Goal: Task Accomplishment & Management: Complete application form

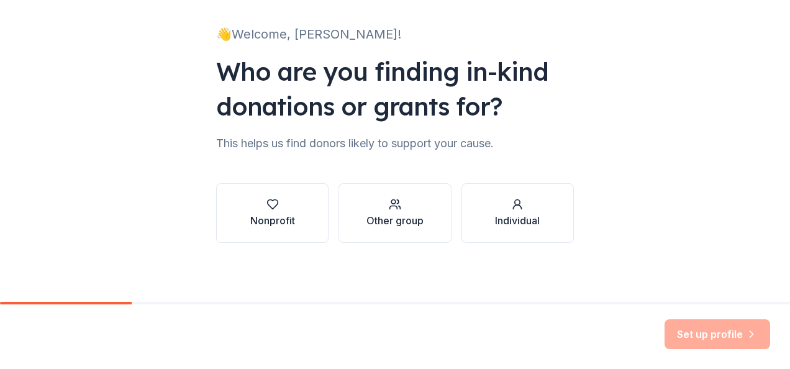
scroll to position [75, 0]
click at [276, 211] on div "Nonprofit" at bounding box center [272, 212] width 45 height 30
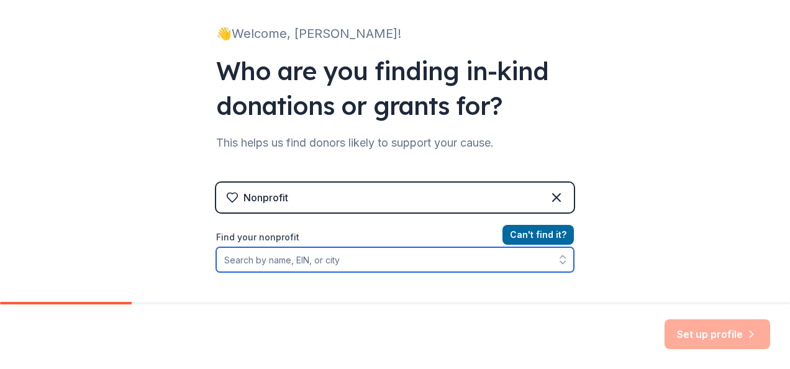
click at [285, 259] on input "Find your nonprofit" at bounding box center [395, 259] width 358 height 25
type input "a breath of hope lung cancer foundatoin"
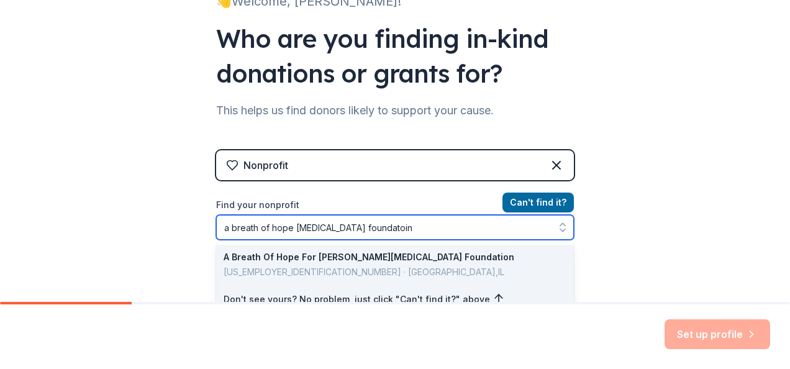
scroll to position [169, 0]
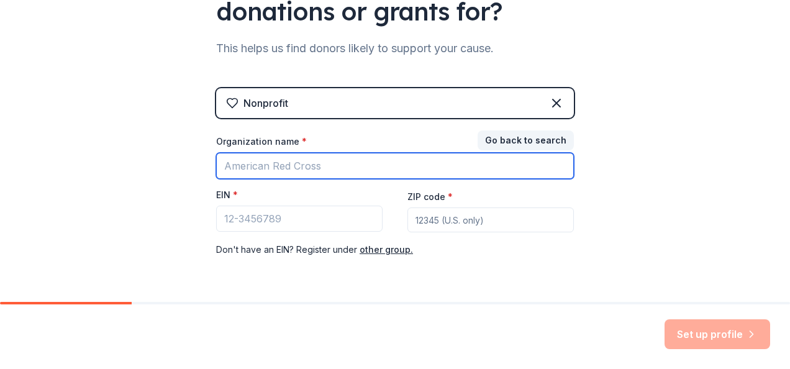
click at [310, 165] on input "Organization name *" at bounding box center [395, 166] width 358 height 26
type input "A Breath of Hope Lung Cancer"
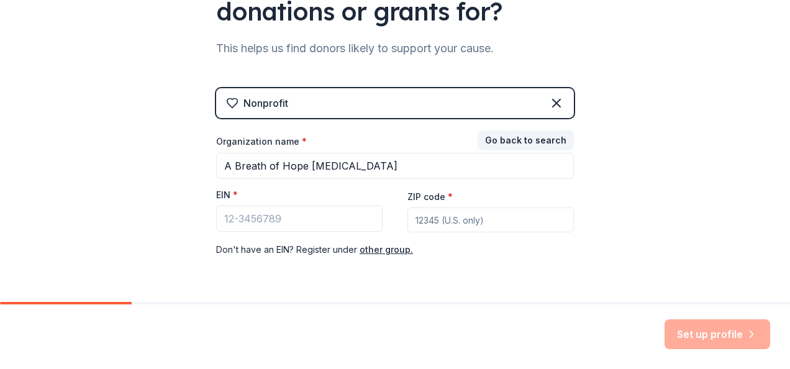
type input "55443"
click at [236, 214] on input "EIN *" at bounding box center [299, 218] width 166 height 26
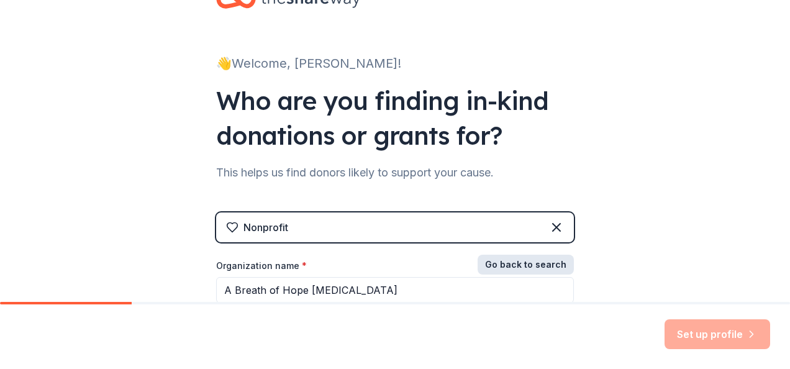
click at [528, 261] on button "Go back to search" at bounding box center [525, 265] width 96 height 20
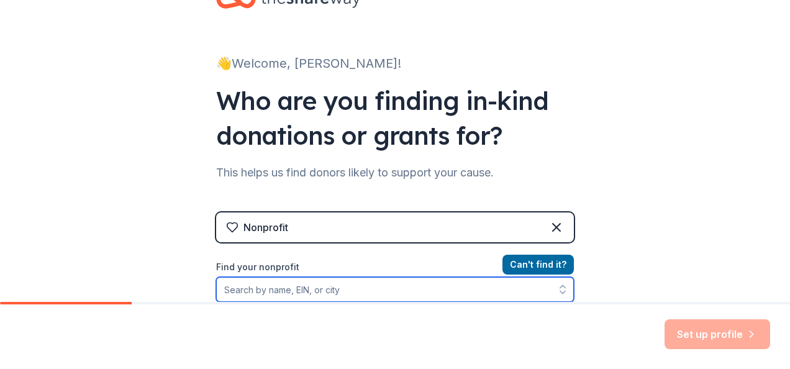
click at [295, 283] on input "Find your nonprofit" at bounding box center [395, 289] width 358 height 25
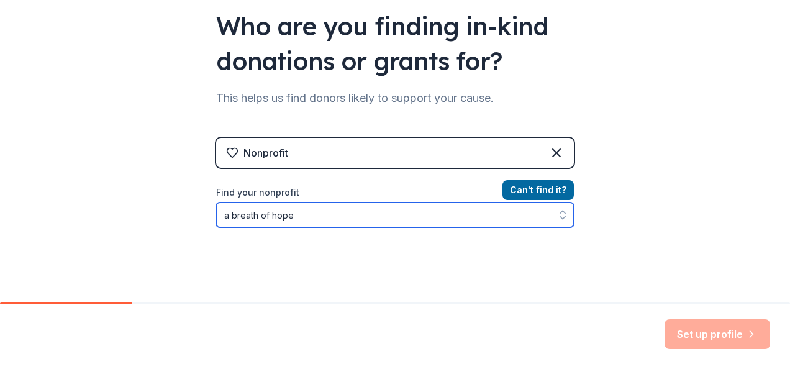
type input "a breath of hope"
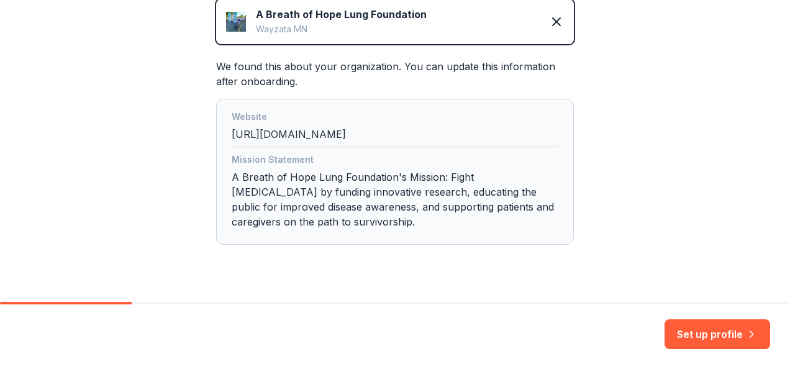
scroll to position [306, 0]
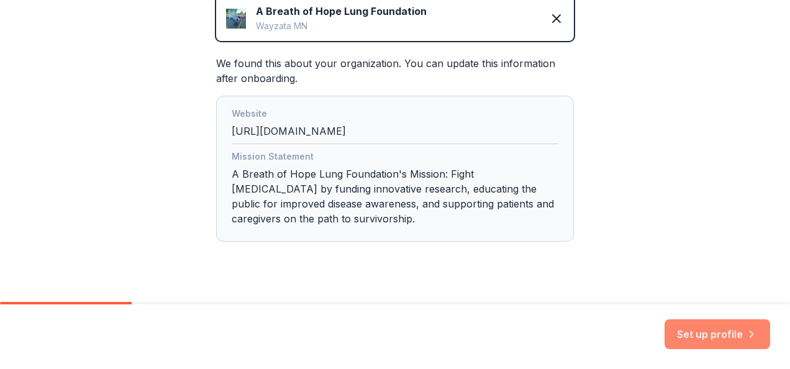
click at [719, 333] on button "Set up profile" at bounding box center [717, 334] width 106 height 30
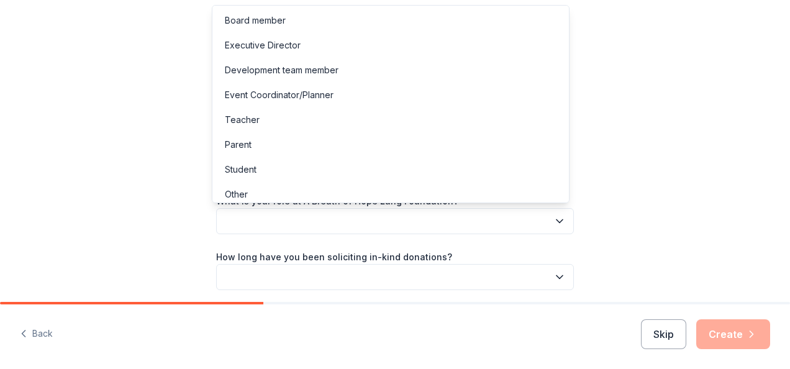
click at [419, 223] on button "button" at bounding box center [395, 221] width 358 height 26
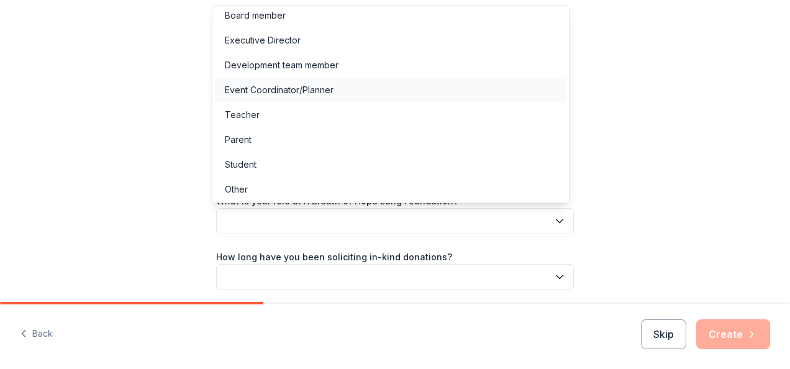
scroll to position [6, 0]
click at [317, 191] on div "Other" at bounding box center [390, 188] width 351 height 25
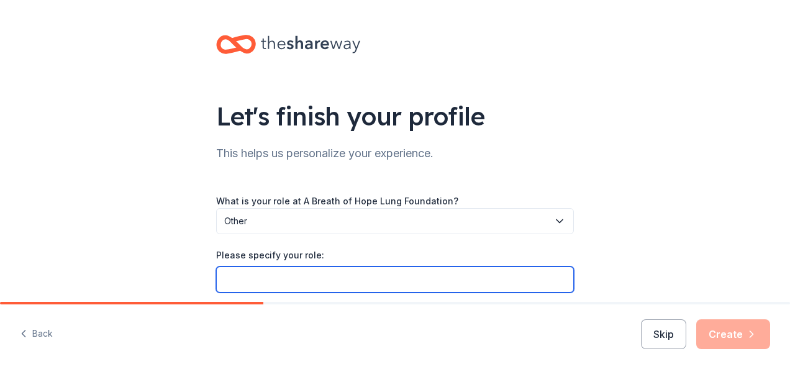
click at [283, 268] on input "Please specify your role:" at bounding box center [395, 279] width 358 height 26
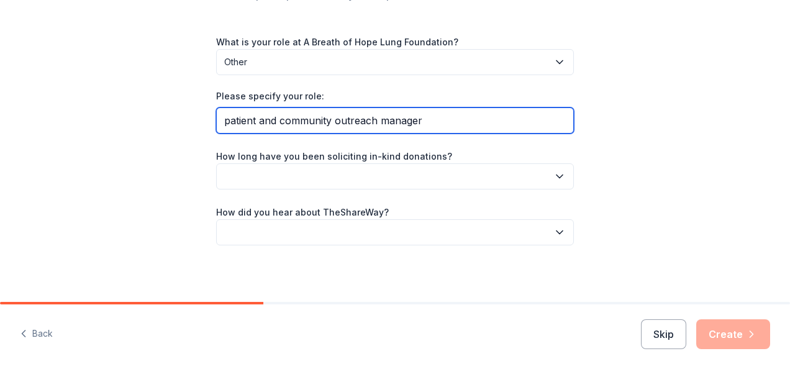
scroll to position [161, 0]
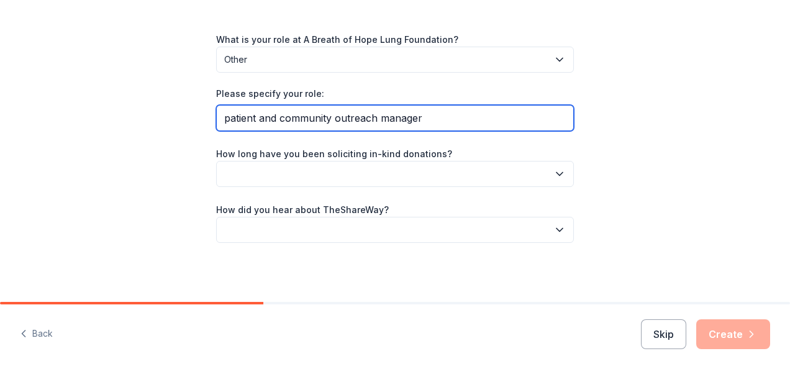
type input "patient and community outreach manager"
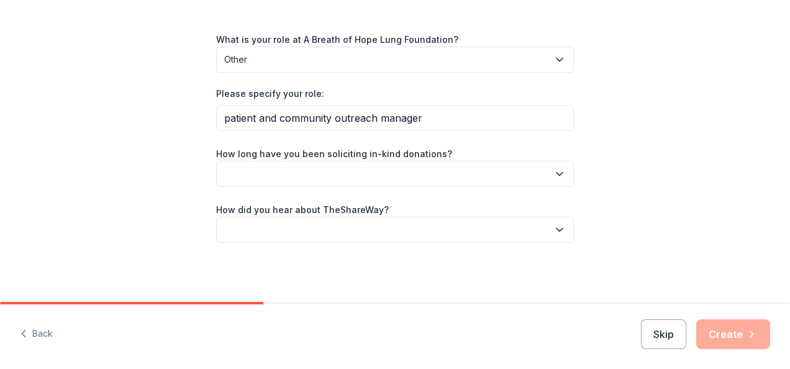
click at [406, 168] on button "button" at bounding box center [395, 174] width 358 height 26
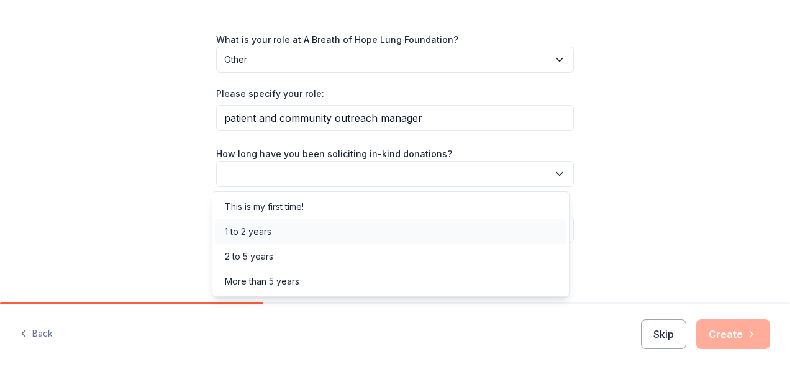
click at [350, 229] on div "1 to 2 years" at bounding box center [390, 231] width 351 height 25
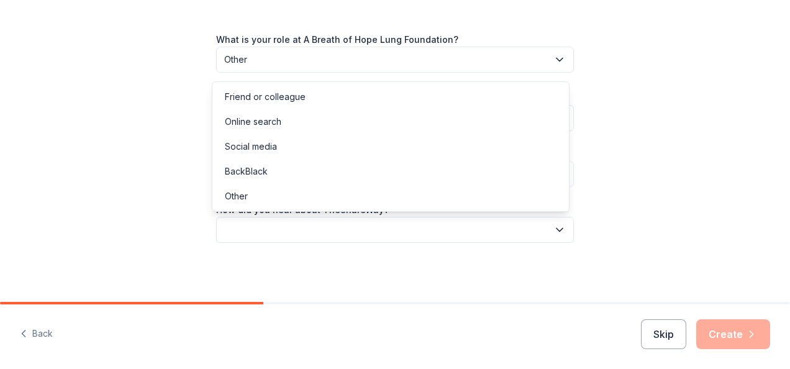
click at [350, 229] on button "button" at bounding box center [395, 230] width 358 height 26
click at [295, 122] on div "Online search" at bounding box center [390, 121] width 351 height 25
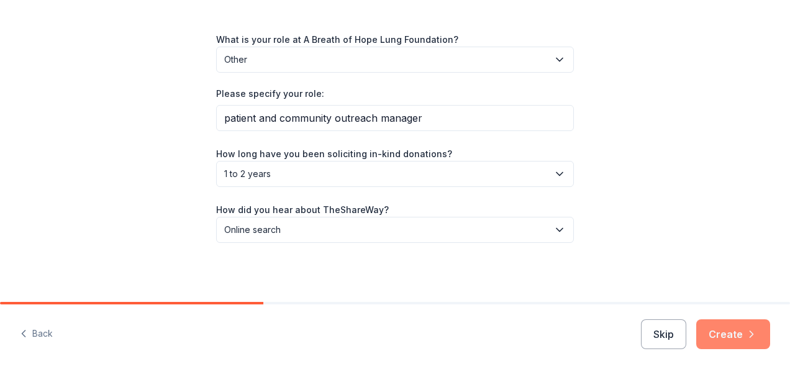
click at [746, 338] on icon "button" at bounding box center [751, 334] width 12 height 12
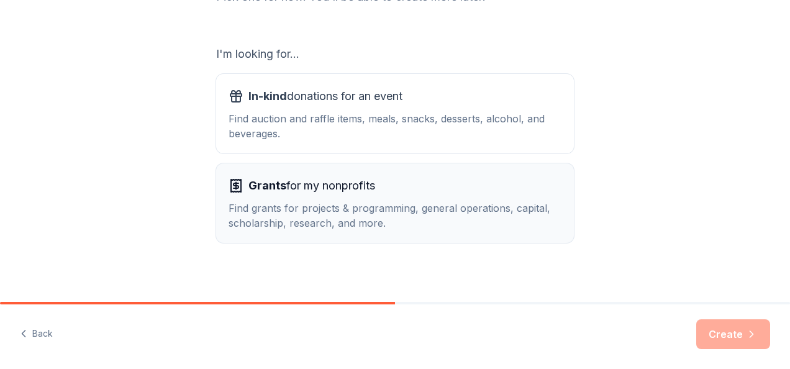
scroll to position [199, 0]
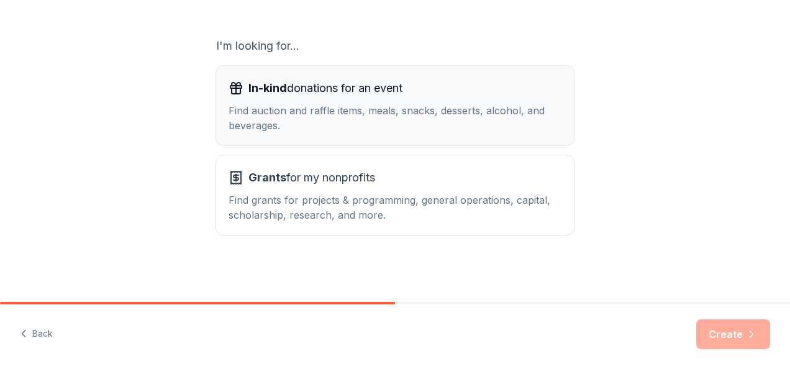
click at [361, 107] on div "Find auction and raffle items, meals, snacks, desserts, alcohol, and beverages." at bounding box center [394, 118] width 333 height 30
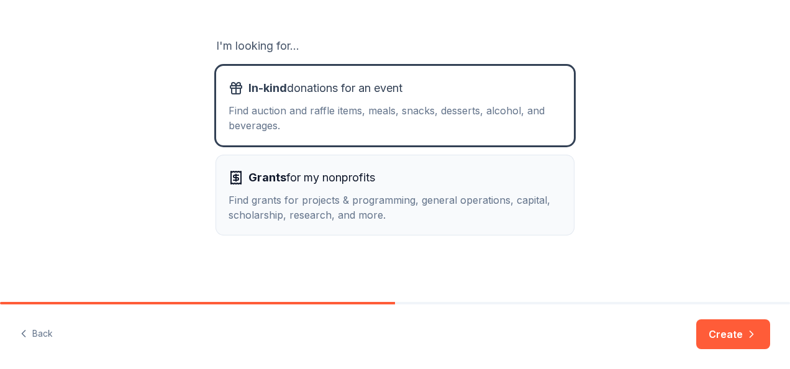
click at [349, 178] on span "Grants for my nonprofits" at bounding box center [311, 178] width 127 height 20
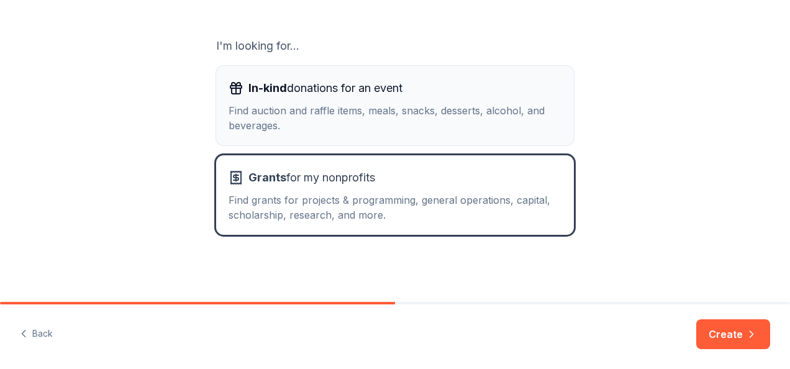
click at [366, 99] on div "In-kind donations for an event Find auction and raffle items, meals, snacks, de…" at bounding box center [394, 105] width 333 height 55
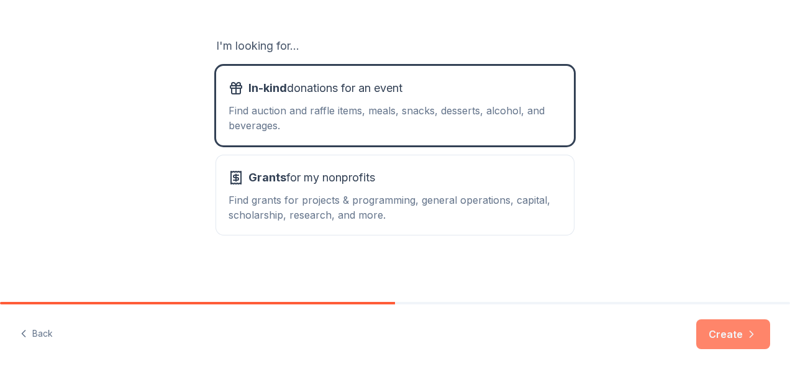
click at [736, 334] on button "Create" at bounding box center [733, 334] width 74 height 30
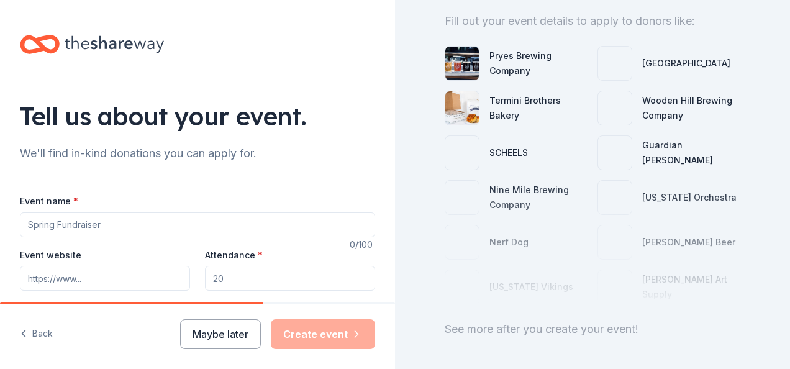
scroll to position [183, 0]
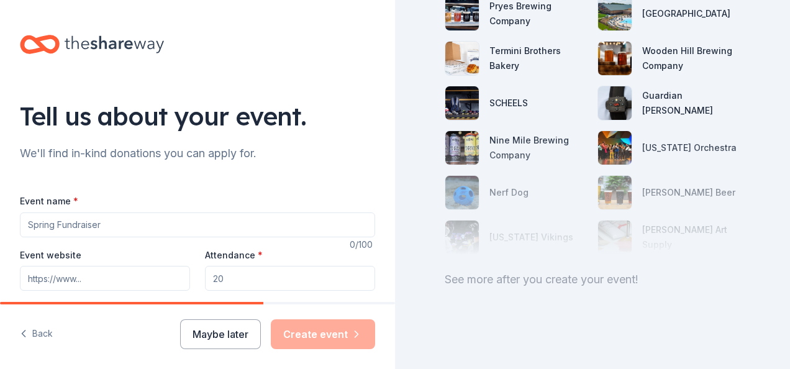
click at [128, 224] on input "Event name *" at bounding box center [197, 224] width 355 height 25
type input "fall gala"
click at [239, 277] on input "Attendance *" at bounding box center [290, 278] width 170 height 25
type input "400"
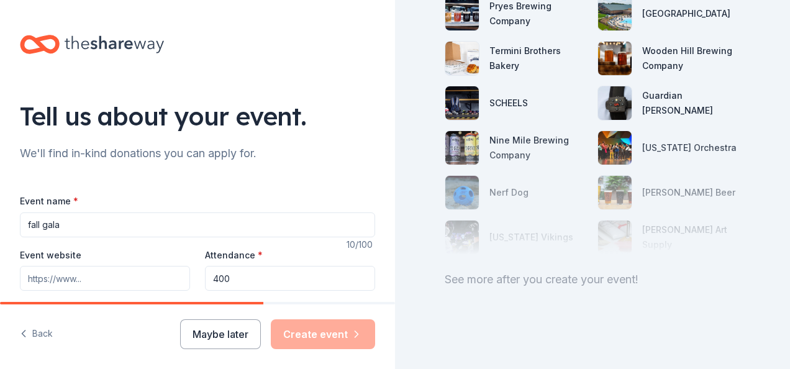
click at [69, 284] on input "Event website" at bounding box center [105, 278] width 170 height 25
click at [83, 270] on input "Event website" at bounding box center [105, 278] width 170 height 25
paste input "https://abreathofhope.org/event/shining-bright-gala/"
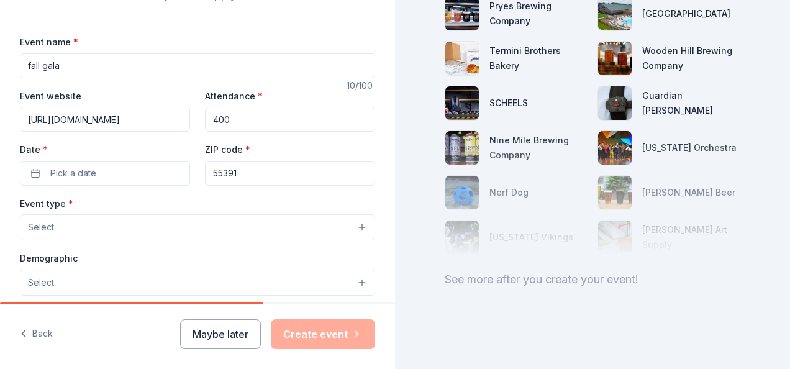
scroll to position [186, 0]
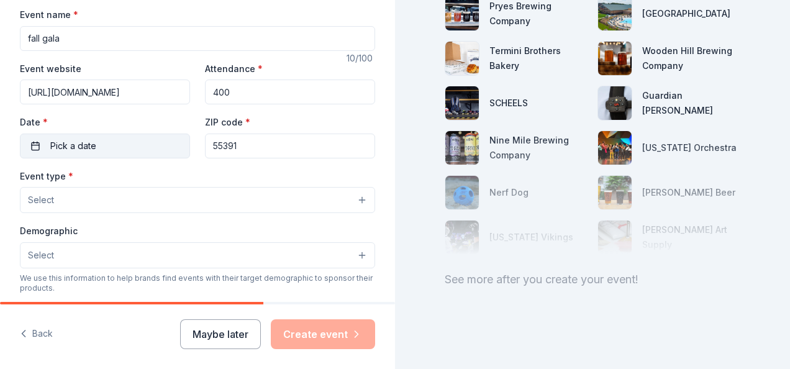
type input "https://abreathofhope.org/event/shining-bright-gala/"
click at [90, 143] on span "Pick a date" at bounding box center [73, 145] width 46 height 15
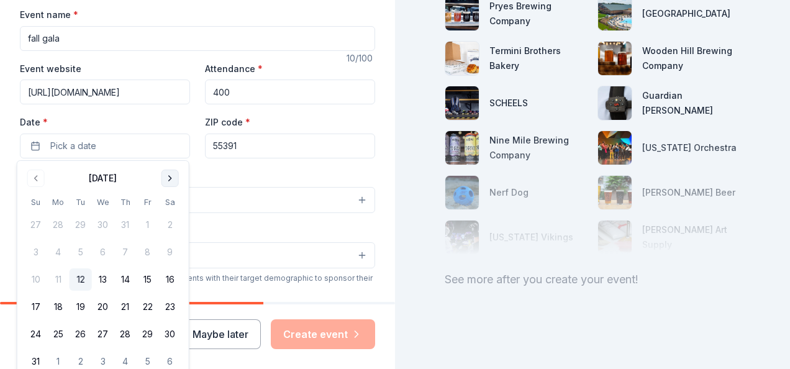
click at [169, 175] on button "Go to next month" at bounding box center [169, 177] width 17 height 17
click at [145, 259] on button "7" at bounding box center [148, 252] width 22 height 22
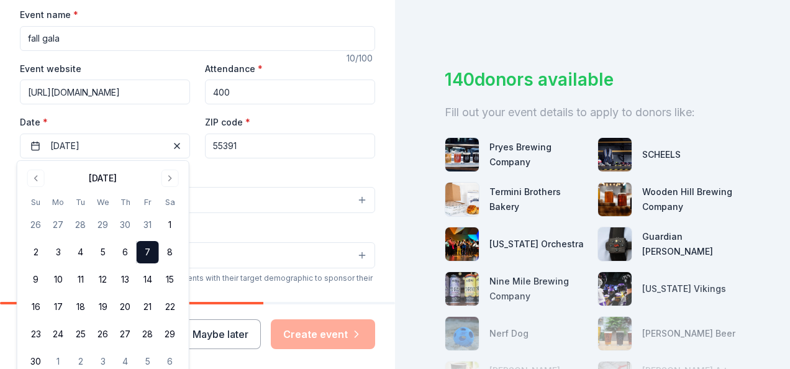
scroll to position [183, 0]
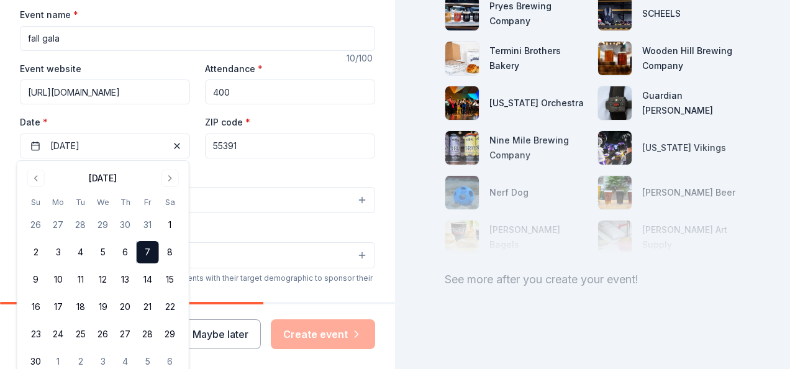
click at [325, 194] on button "Select" at bounding box center [197, 200] width 355 height 26
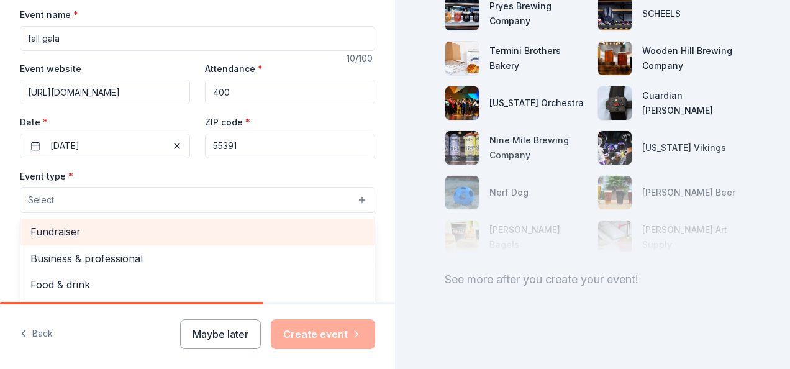
click at [86, 229] on span "Fundraiser" at bounding box center [197, 231] width 334 height 16
click at [86, 229] on span "Business & professional" at bounding box center [197, 233] width 334 height 16
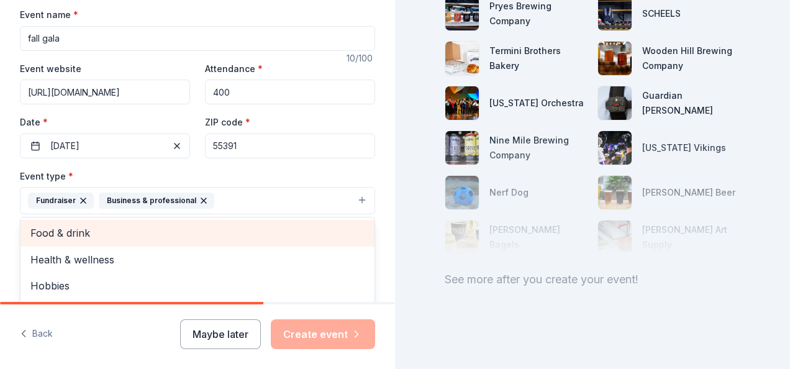
click at [83, 231] on span "Food & drink" at bounding box center [197, 233] width 334 height 16
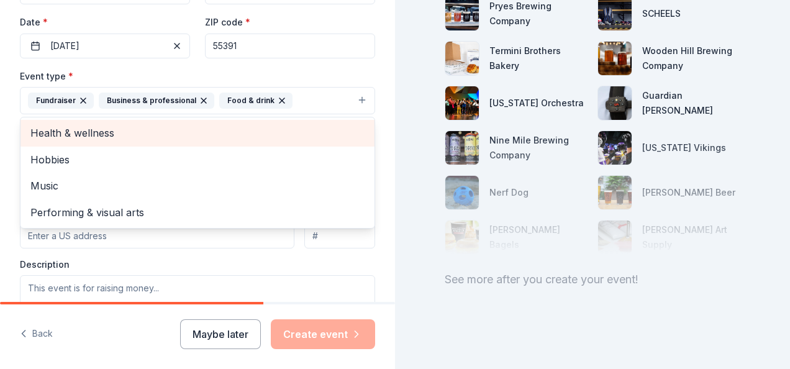
scroll to position [310, 0]
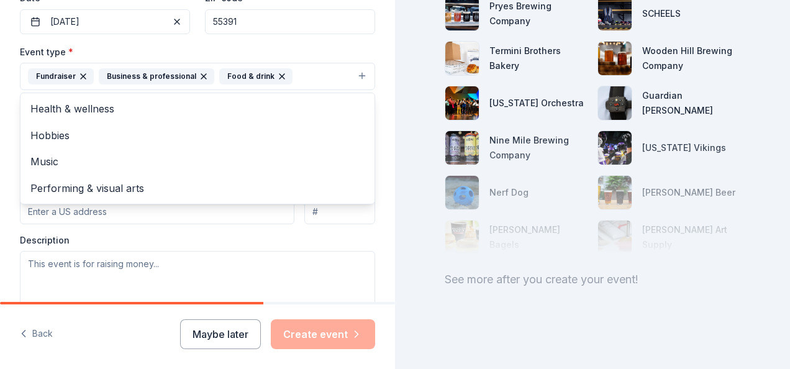
click at [149, 246] on div "Event type * Fundraiser Business & professional Food & drink Health & wellness …" at bounding box center [197, 175] width 355 height 263
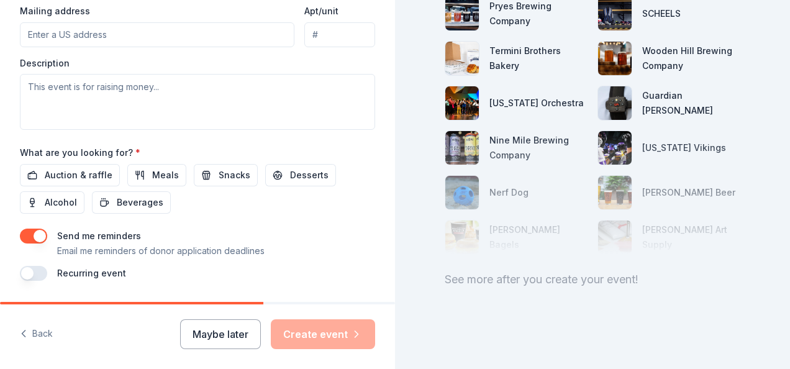
scroll to position [497, 0]
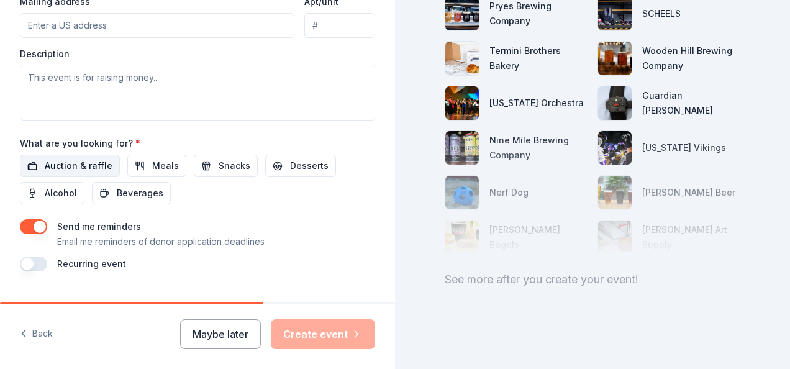
click at [80, 155] on button "Auction & raffle" at bounding box center [70, 166] width 100 height 22
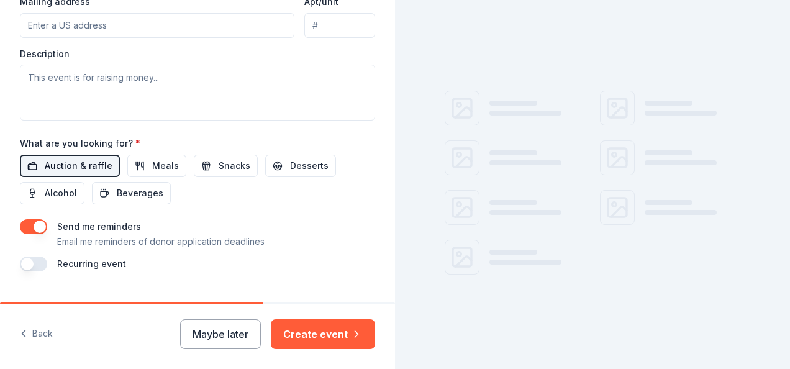
scroll to position [33, 0]
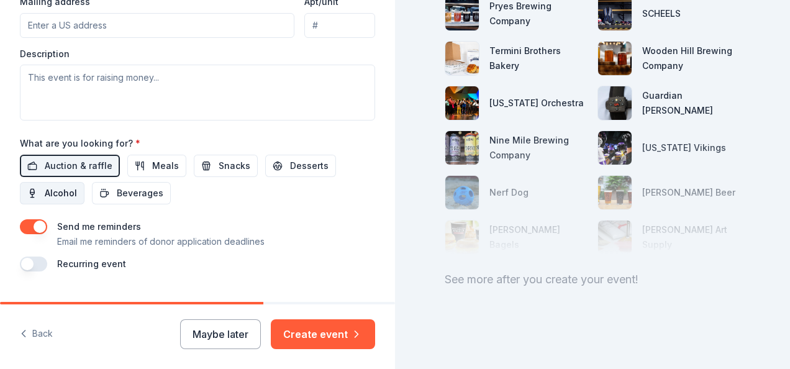
click at [71, 187] on span "Alcohol" at bounding box center [61, 193] width 32 height 15
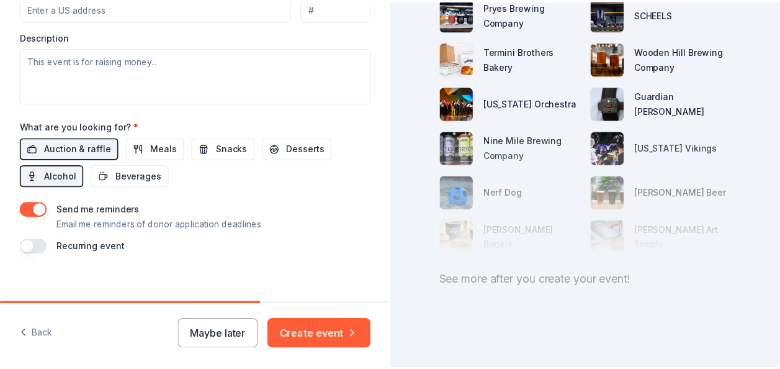
scroll to position [523, 0]
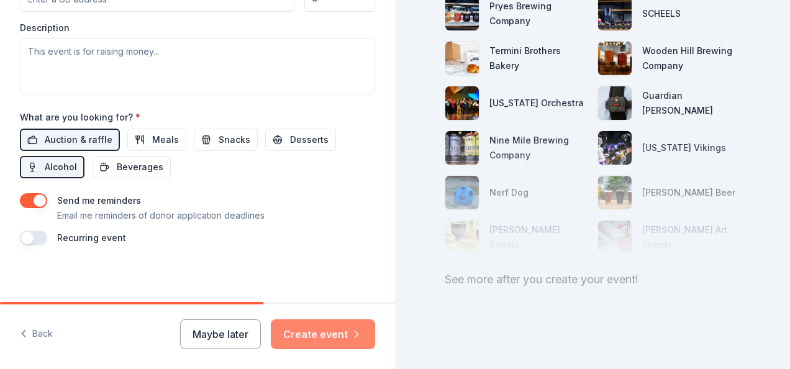
click at [320, 331] on button "Create event" at bounding box center [323, 334] width 104 height 30
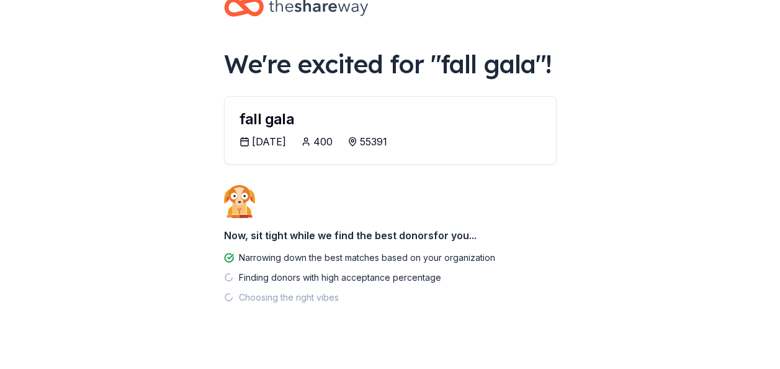
scroll to position [50, 0]
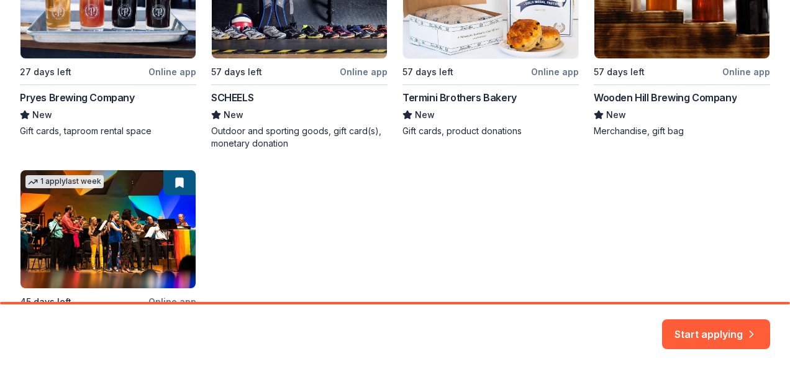
scroll to position [251, 0]
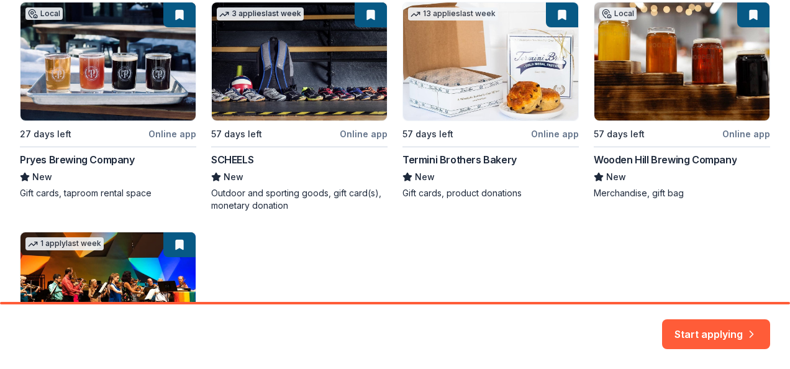
click at [286, 70] on div "Local 27 days left Online app Pryes Brewing Company New Gift cards, taproom ren…" at bounding box center [395, 215] width 750 height 427
click at [302, 106] on div "Local 27 days left Online app Pryes Brewing Company New Gift cards, taproom ren…" at bounding box center [395, 215] width 750 height 427
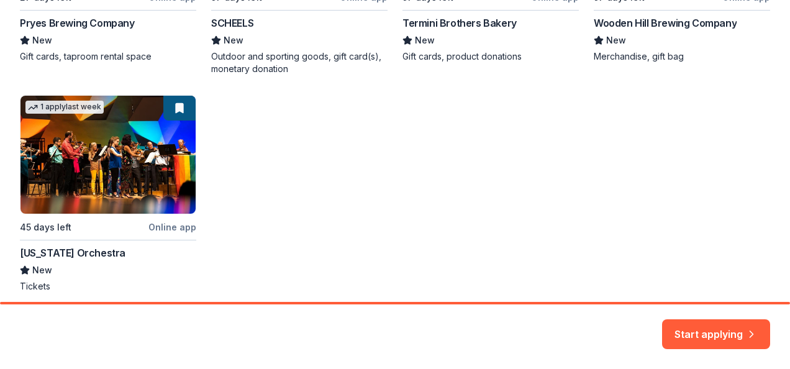
scroll to position [313, 0]
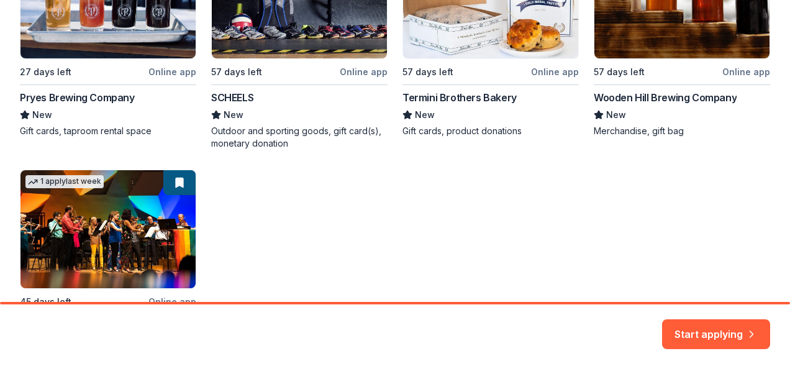
click at [266, 137] on div "Local 27 days left Online app Pryes Brewing Company New Gift cards, taproom ren…" at bounding box center [395, 153] width 750 height 427
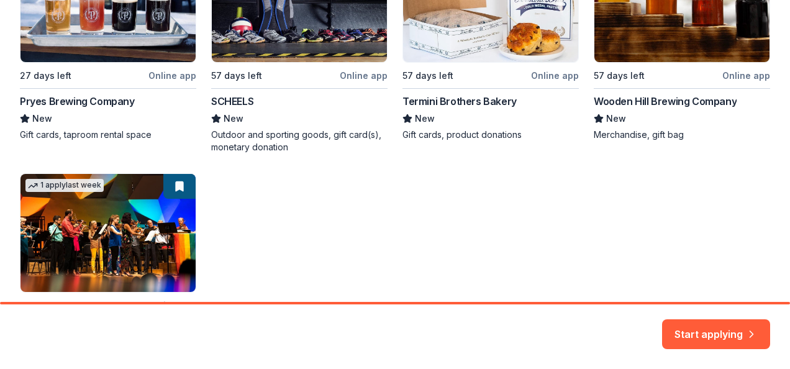
scroll to position [313, 0]
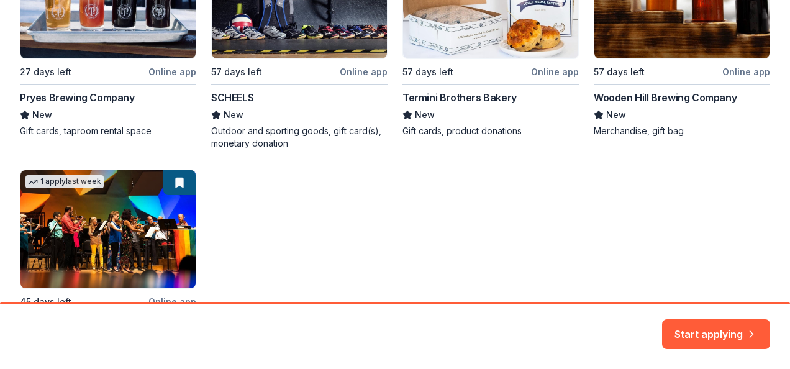
click at [121, 254] on div "Local 27 days left Online app Pryes Brewing Company New Gift cards, taproom ren…" at bounding box center [395, 153] width 750 height 427
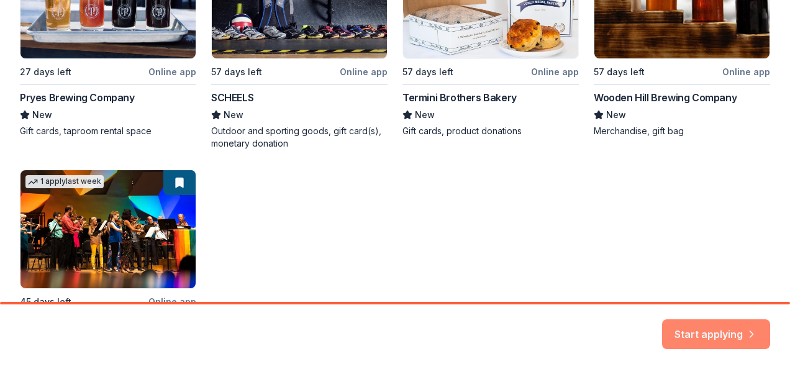
click at [728, 317] on button "Start applying" at bounding box center [716, 327] width 108 height 30
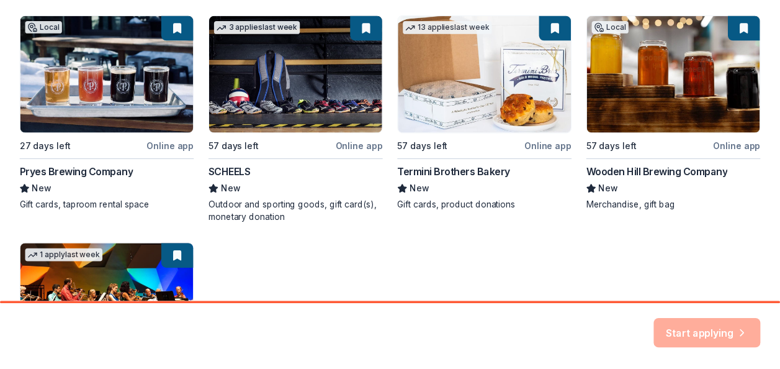
scroll to position [302, 0]
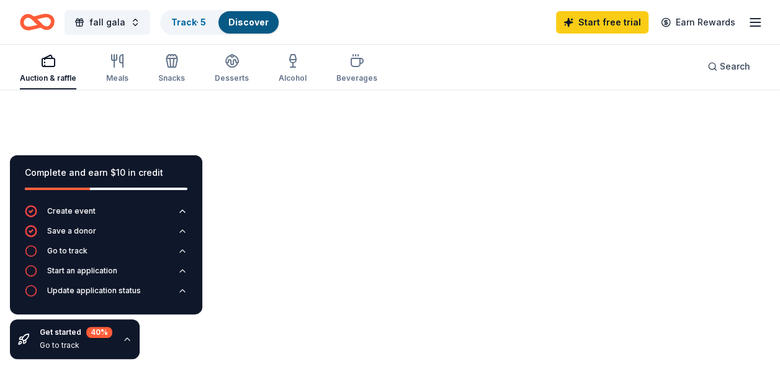
scroll to position [91, 0]
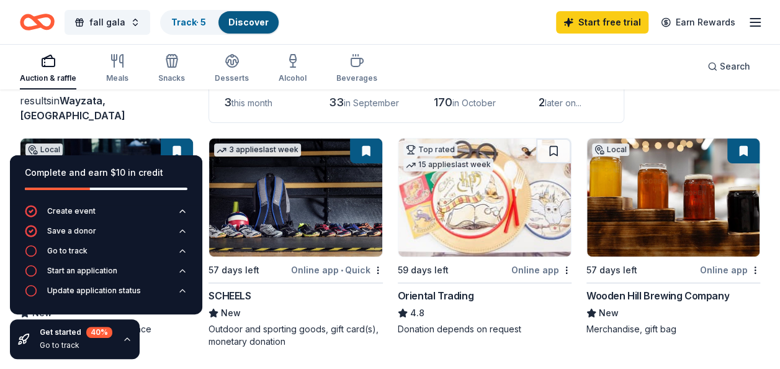
click at [445, 54] on div "Auction & raffle Meals Snacks Desserts Alcohol Beverages Search" at bounding box center [390, 66] width 741 height 46
click at [124, 336] on icon "button" at bounding box center [127, 339] width 10 height 10
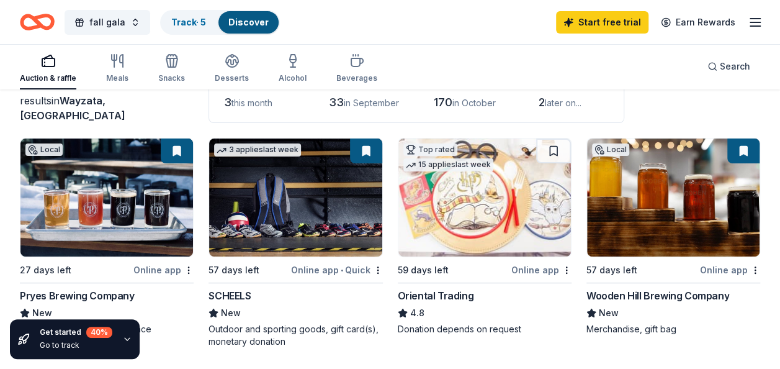
click at [261, 183] on img at bounding box center [295, 197] width 173 height 118
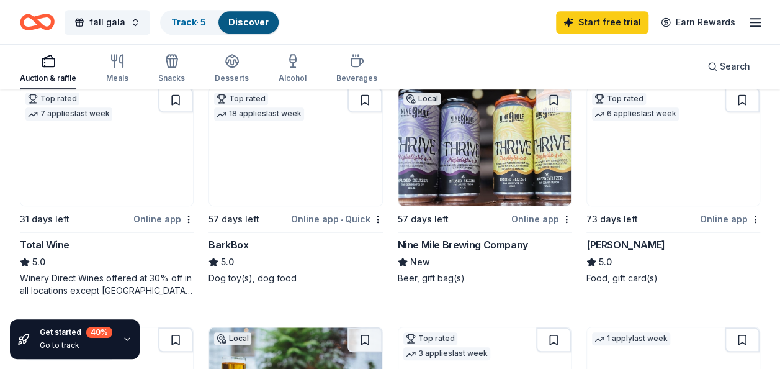
scroll to position [401, 0]
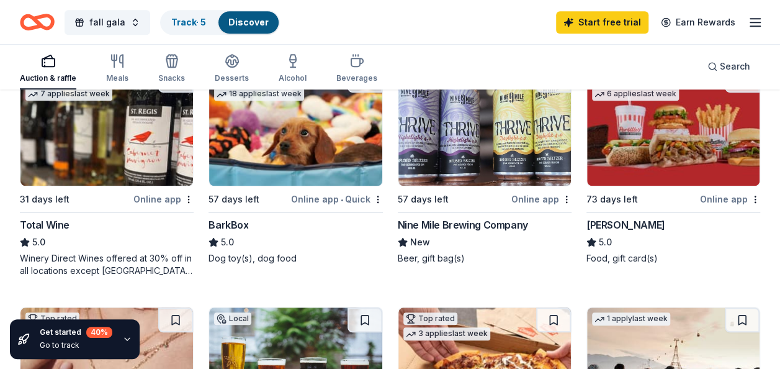
click at [286, 147] on img at bounding box center [295, 127] width 173 height 118
click at [113, 130] on img at bounding box center [106, 127] width 173 height 118
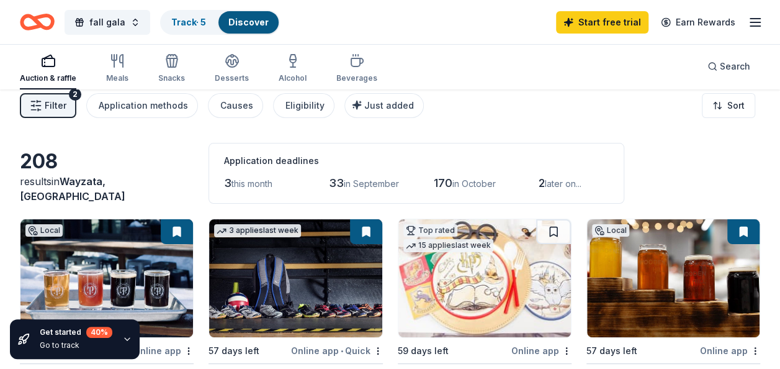
scroll to position [0, 0]
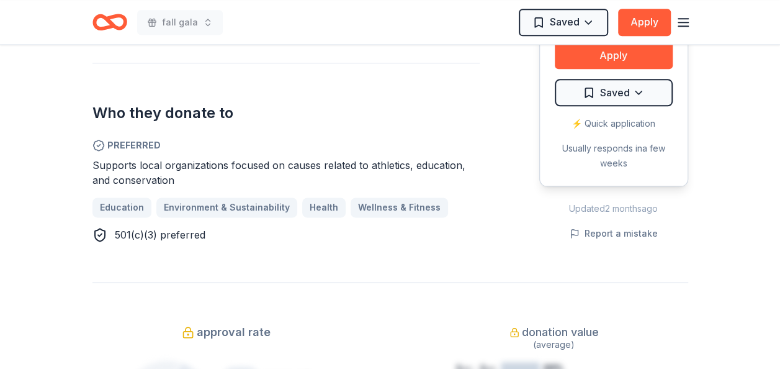
scroll to position [745, 0]
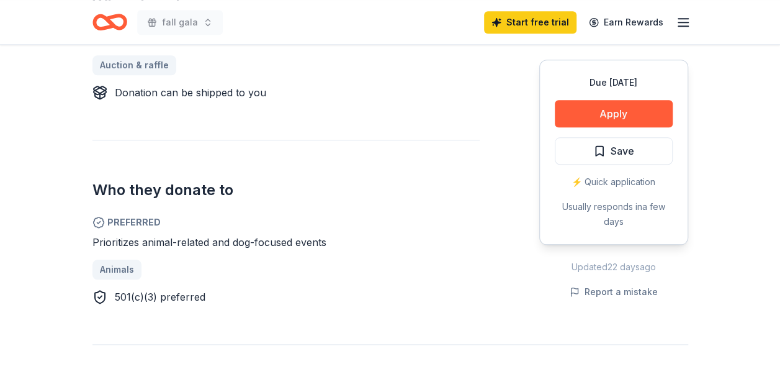
scroll to position [621, 0]
